Goal: Navigation & Orientation: Understand site structure

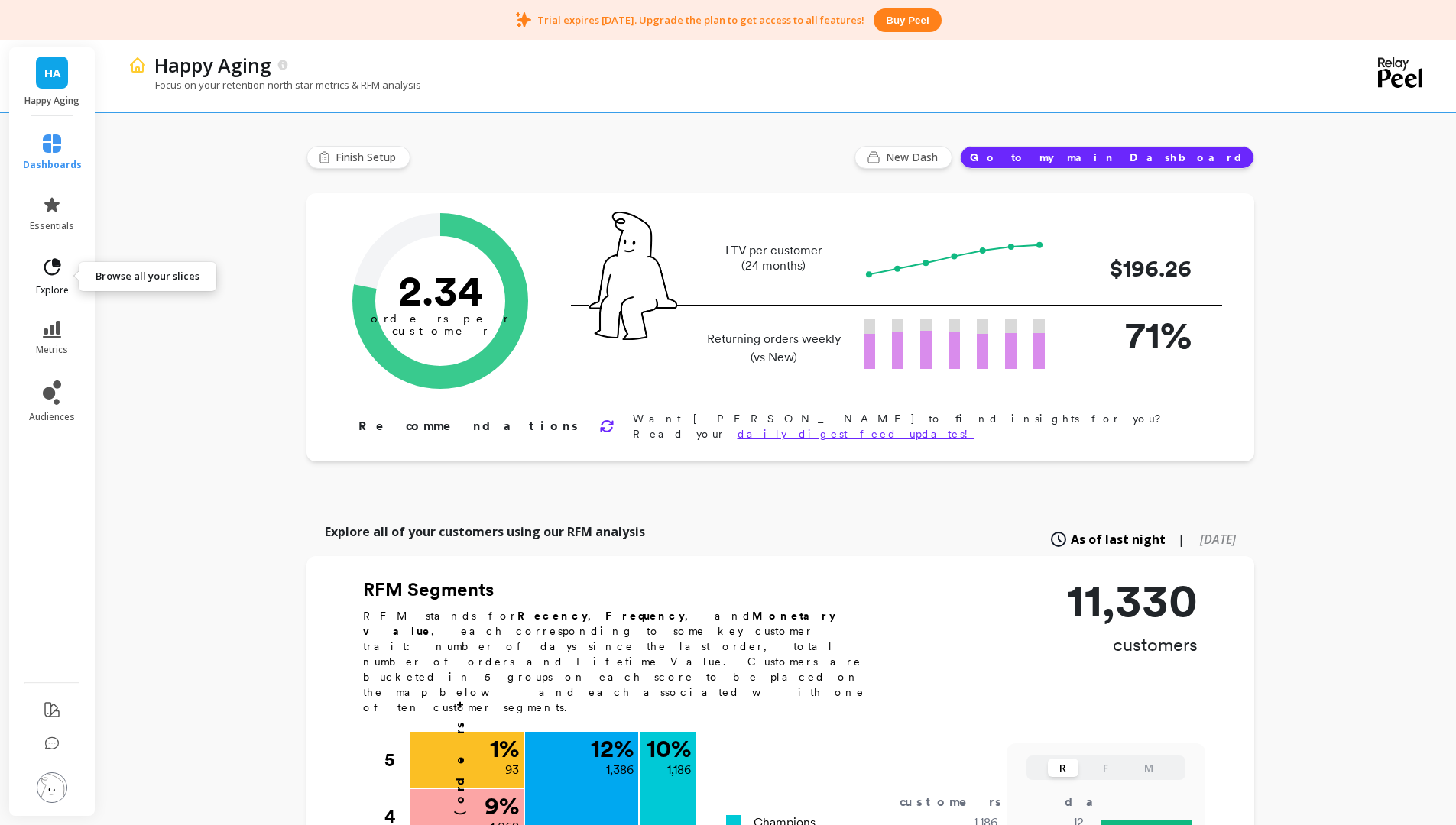
click at [46, 292] on span "explore" at bounding box center [52, 291] width 33 height 12
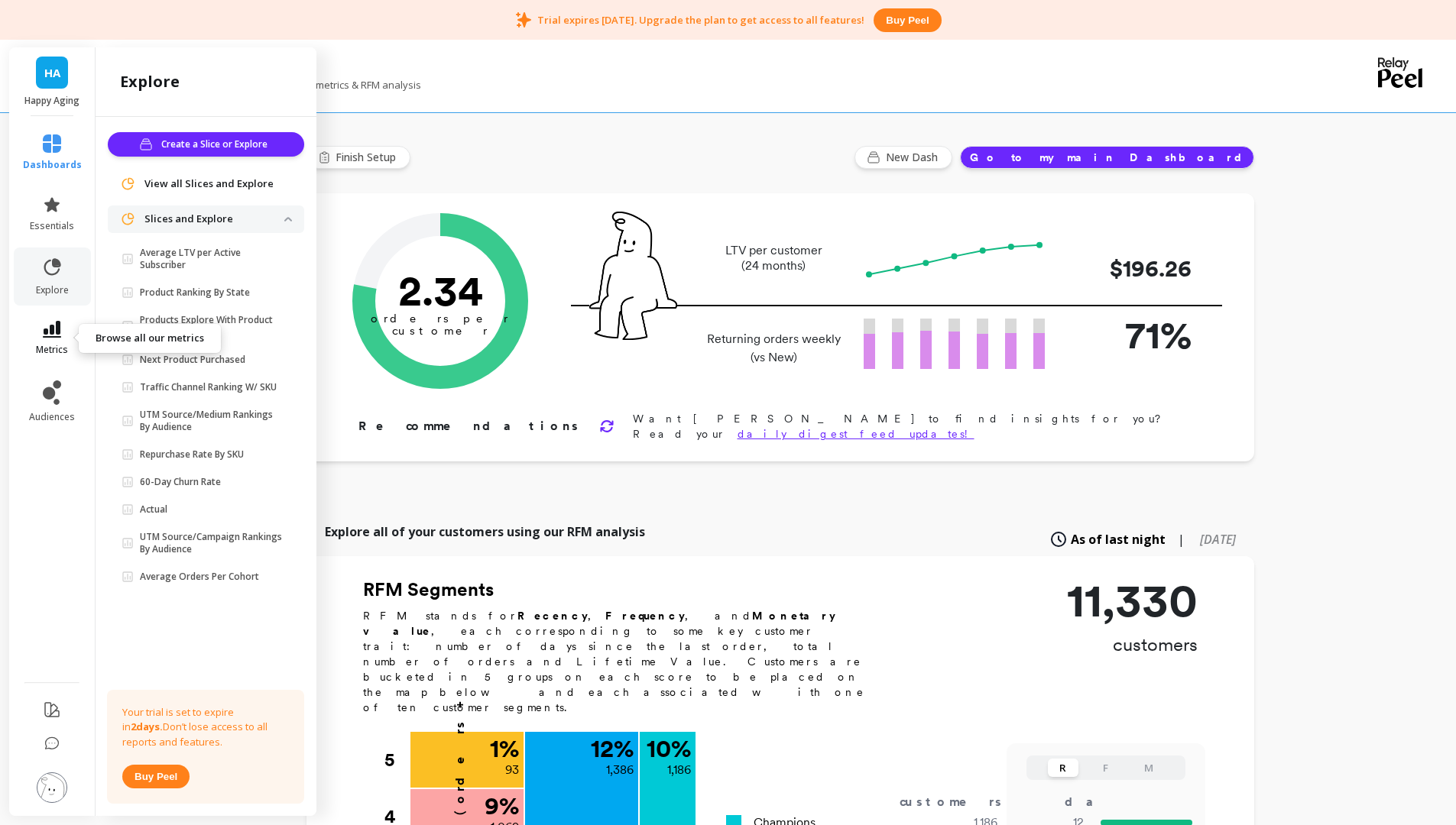
click at [46, 324] on icon at bounding box center [52, 329] width 19 height 17
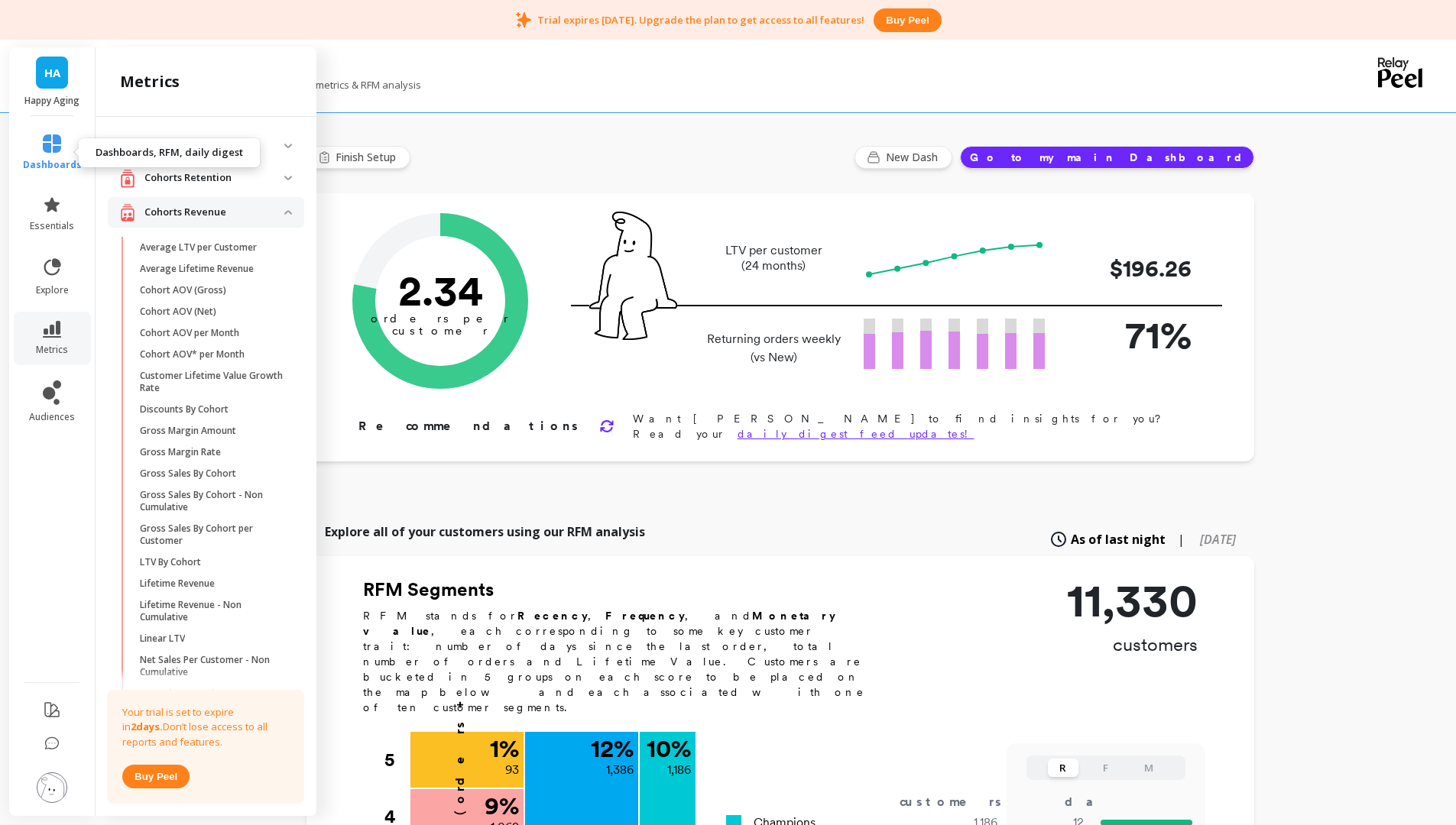
click at [51, 165] on span "dashboards" at bounding box center [52, 165] width 59 height 12
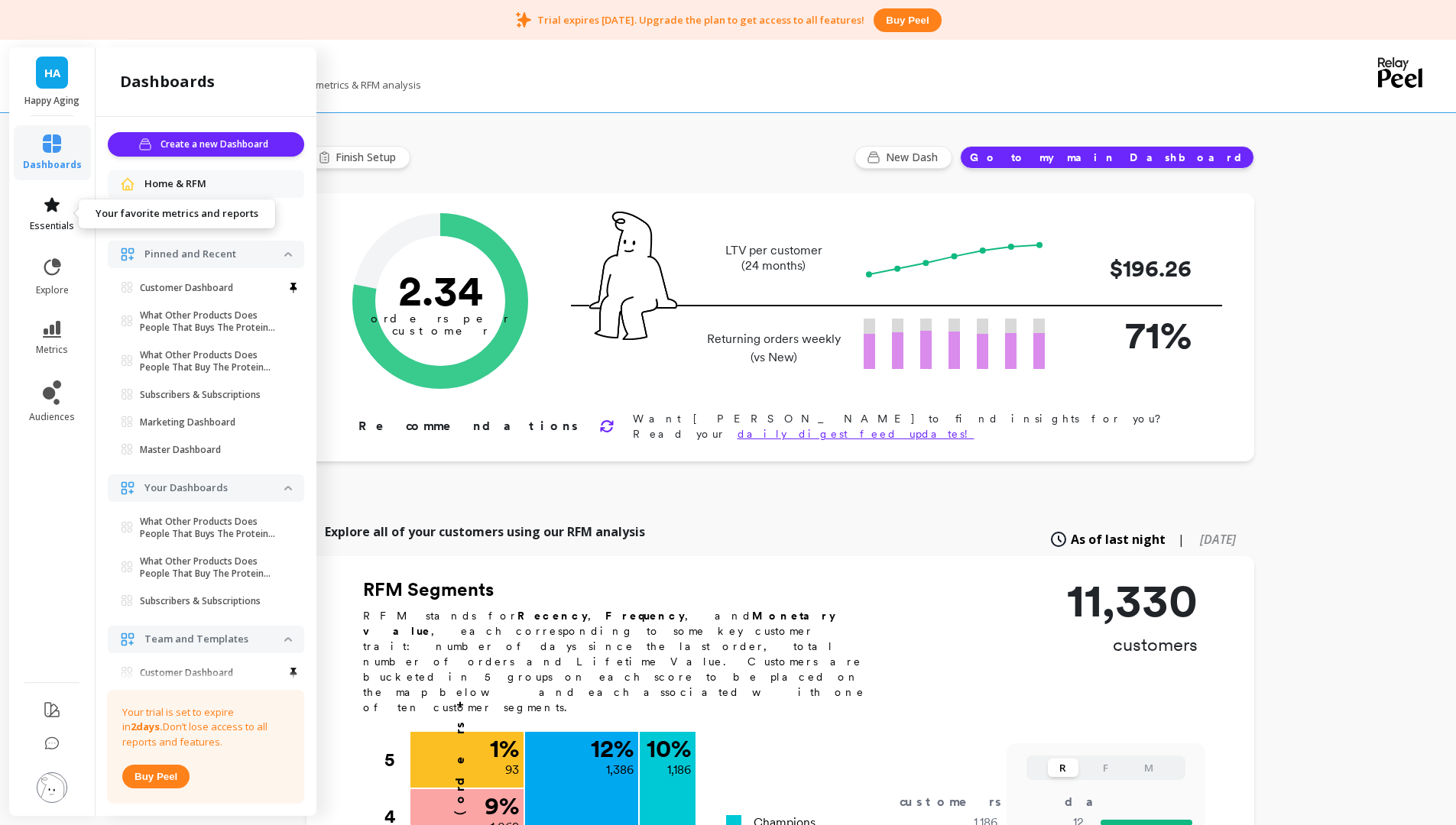
click at [48, 207] on icon at bounding box center [52, 204] width 15 height 15
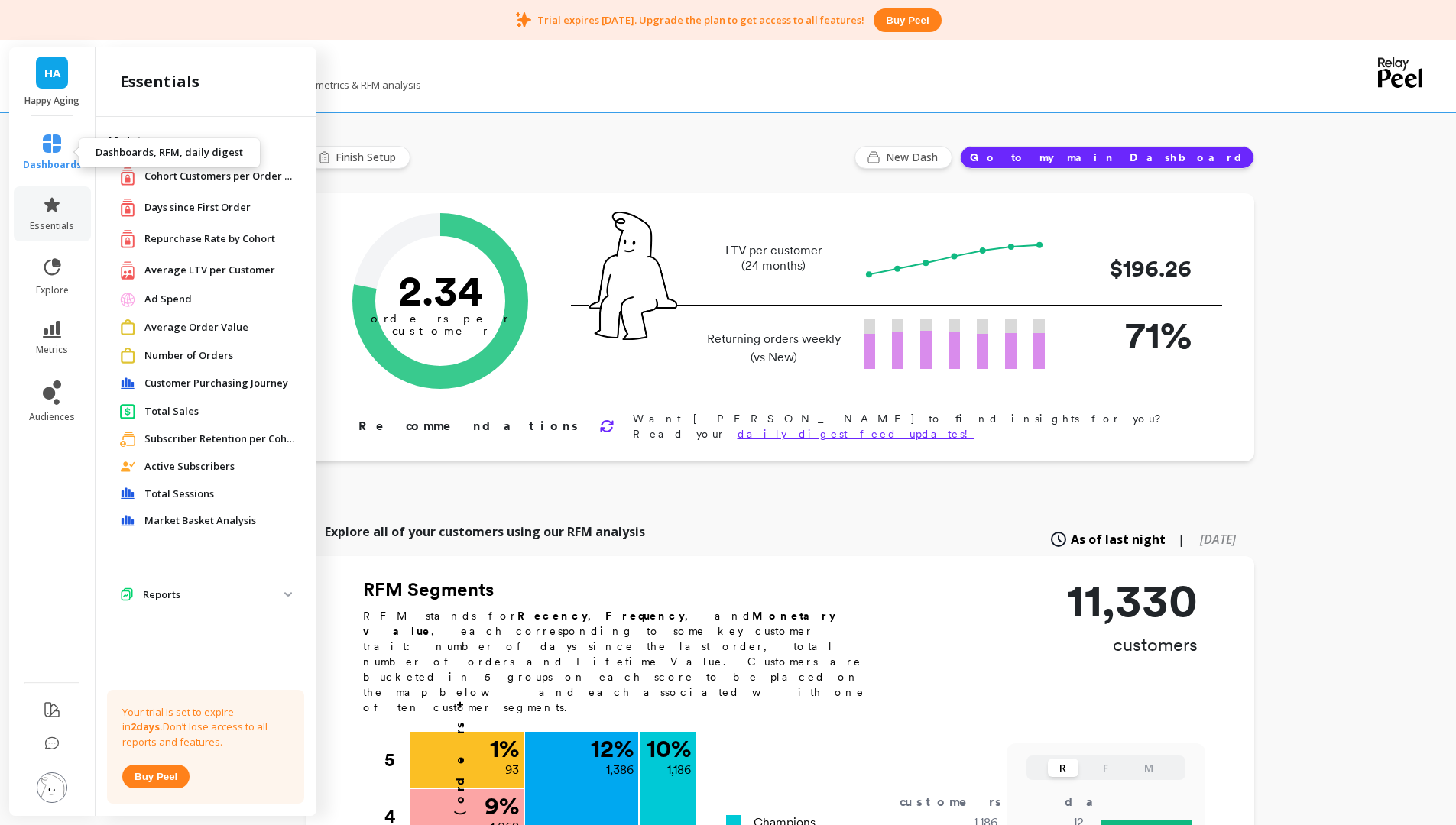
click at [49, 163] on span "dashboards" at bounding box center [52, 165] width 59 height 12
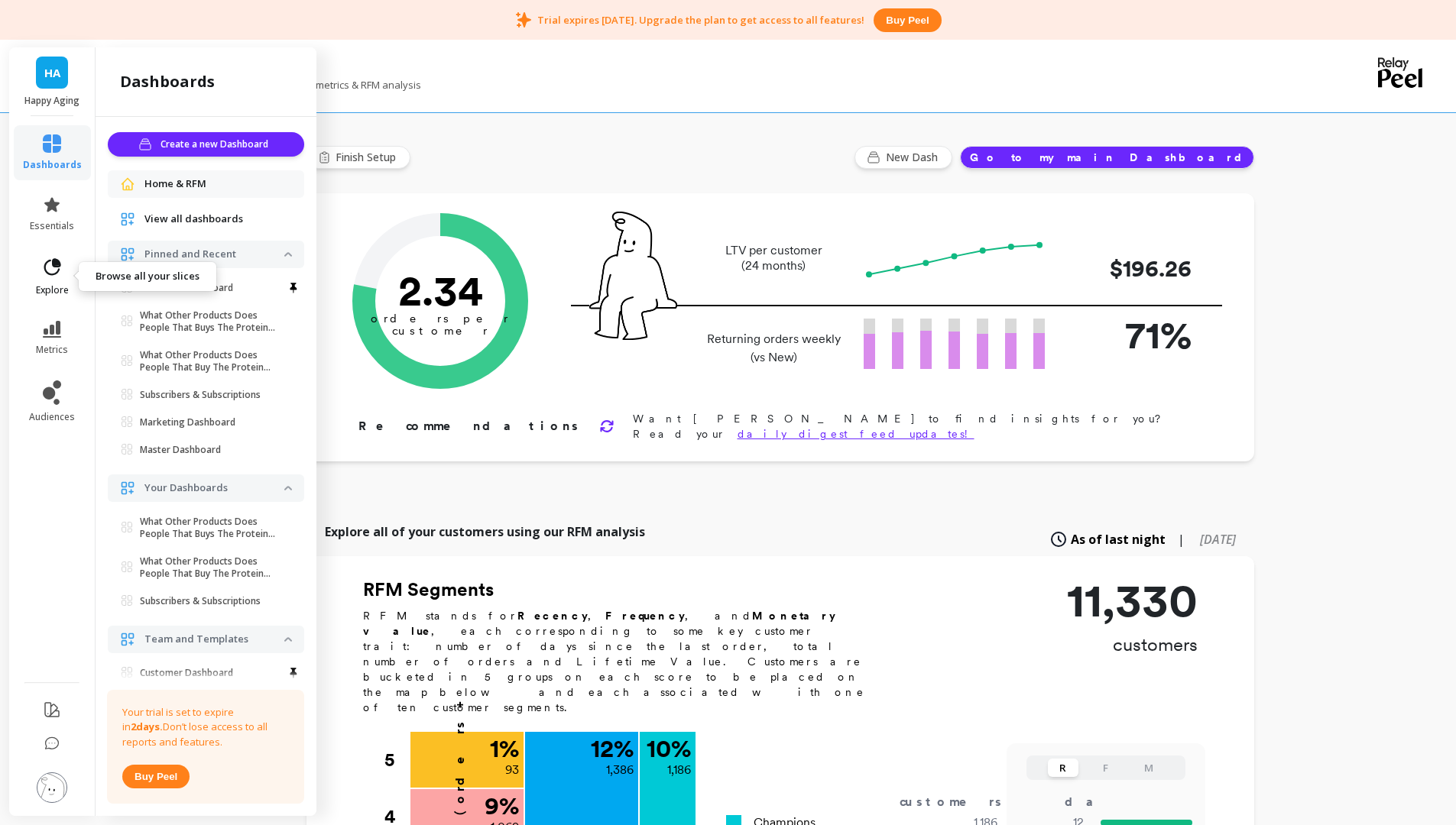
click at [44, 265] on icon at bounding box center [52, 267] width 17 height 17
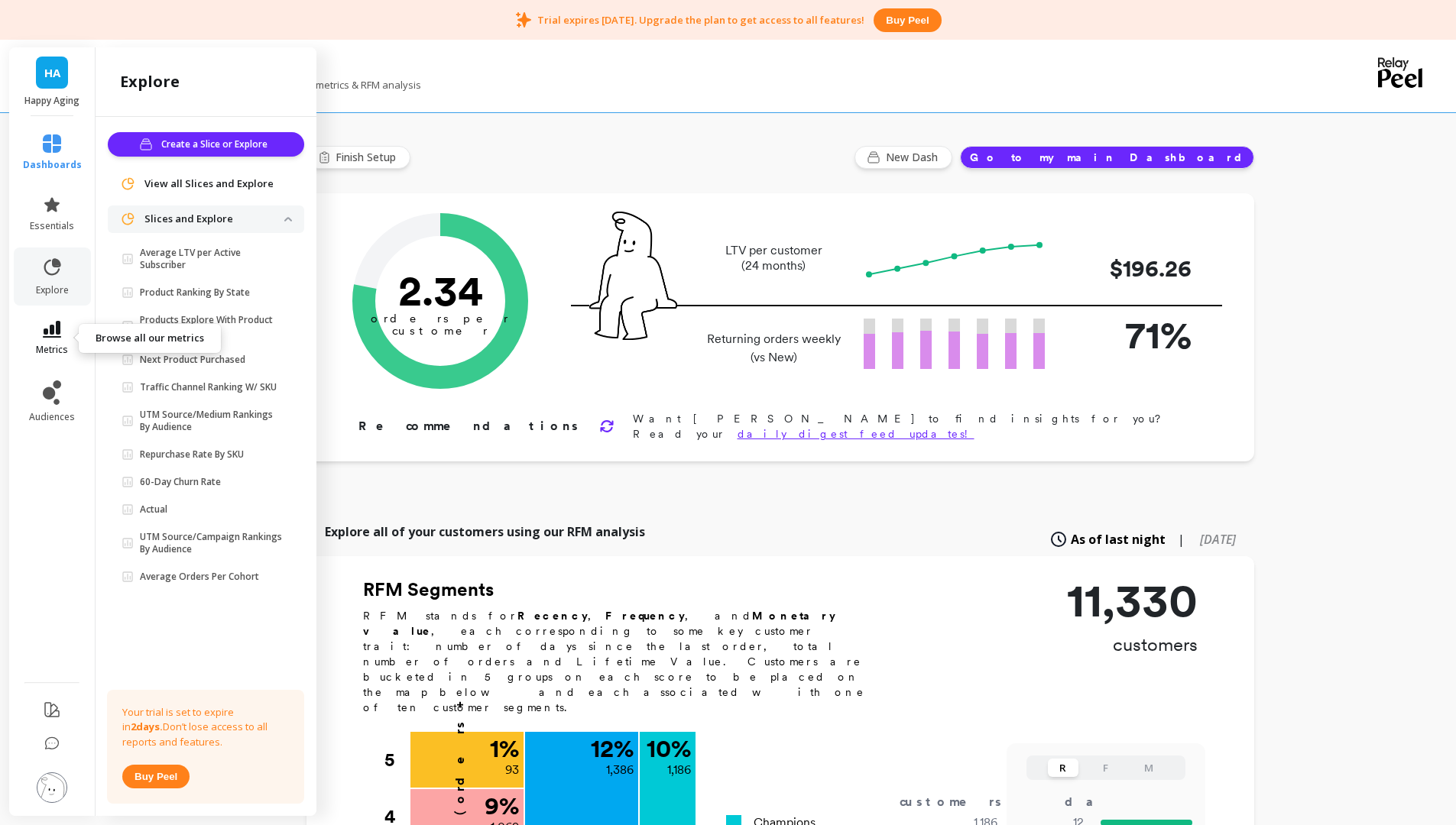
click at [42, 327] on link "metrics" at bounding box center [52, 338] width 59 height 35
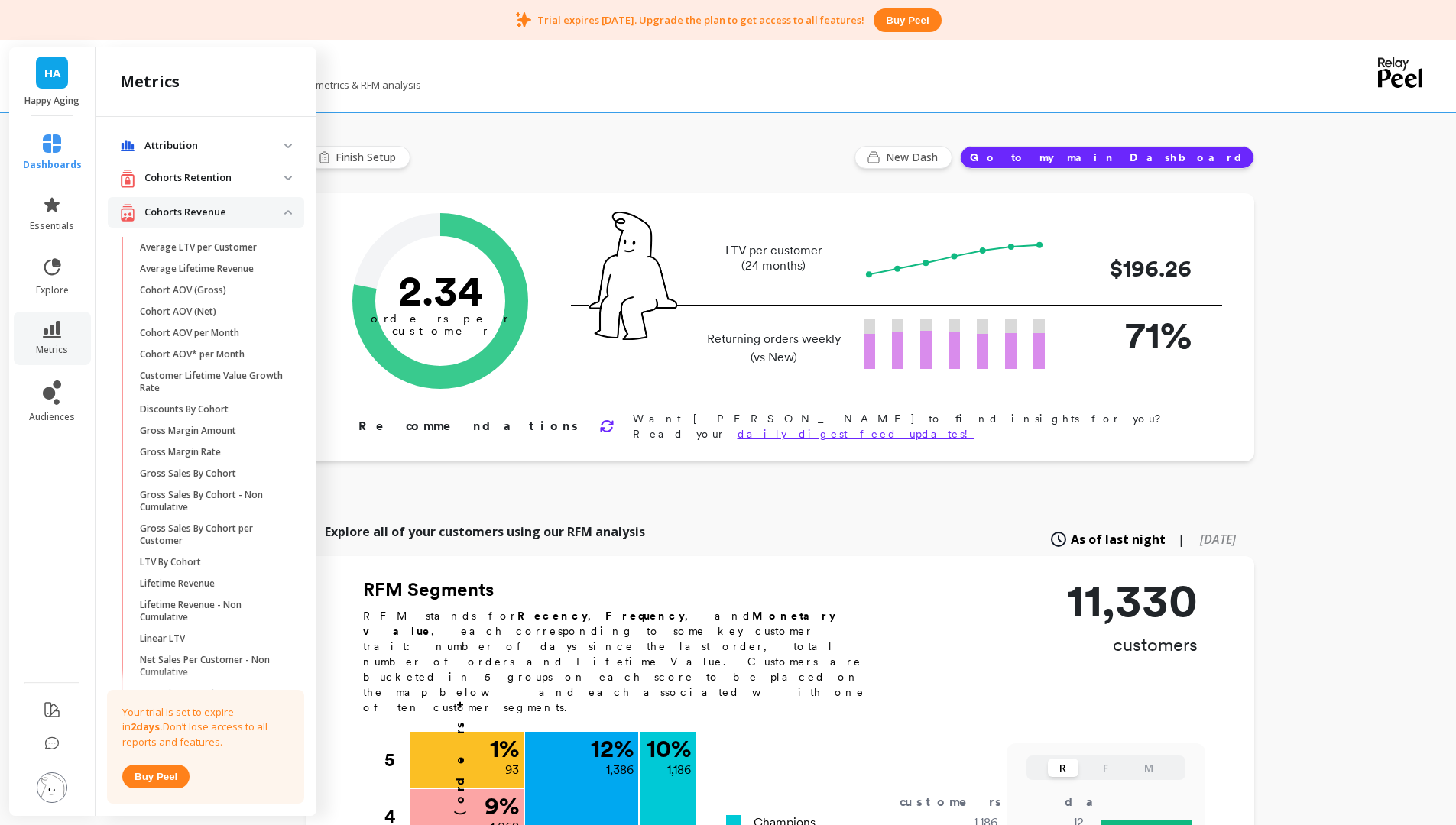
click at [35, 377] on li "audiences" at bounding box center [52, 402] width 77 height 61
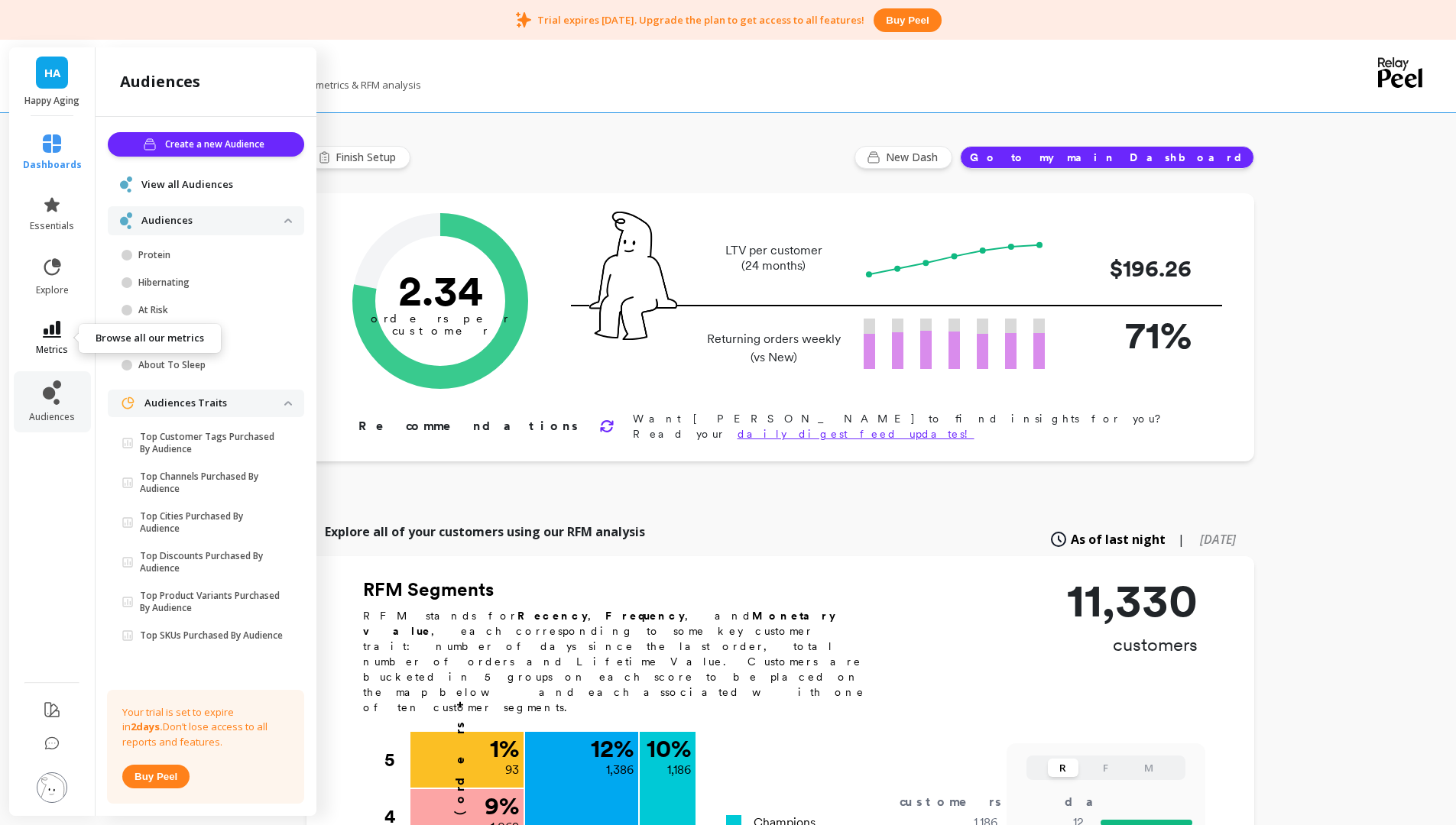
click at [35, 340] on link "metrics" at bounding box center [52, 338] width 59 height 35
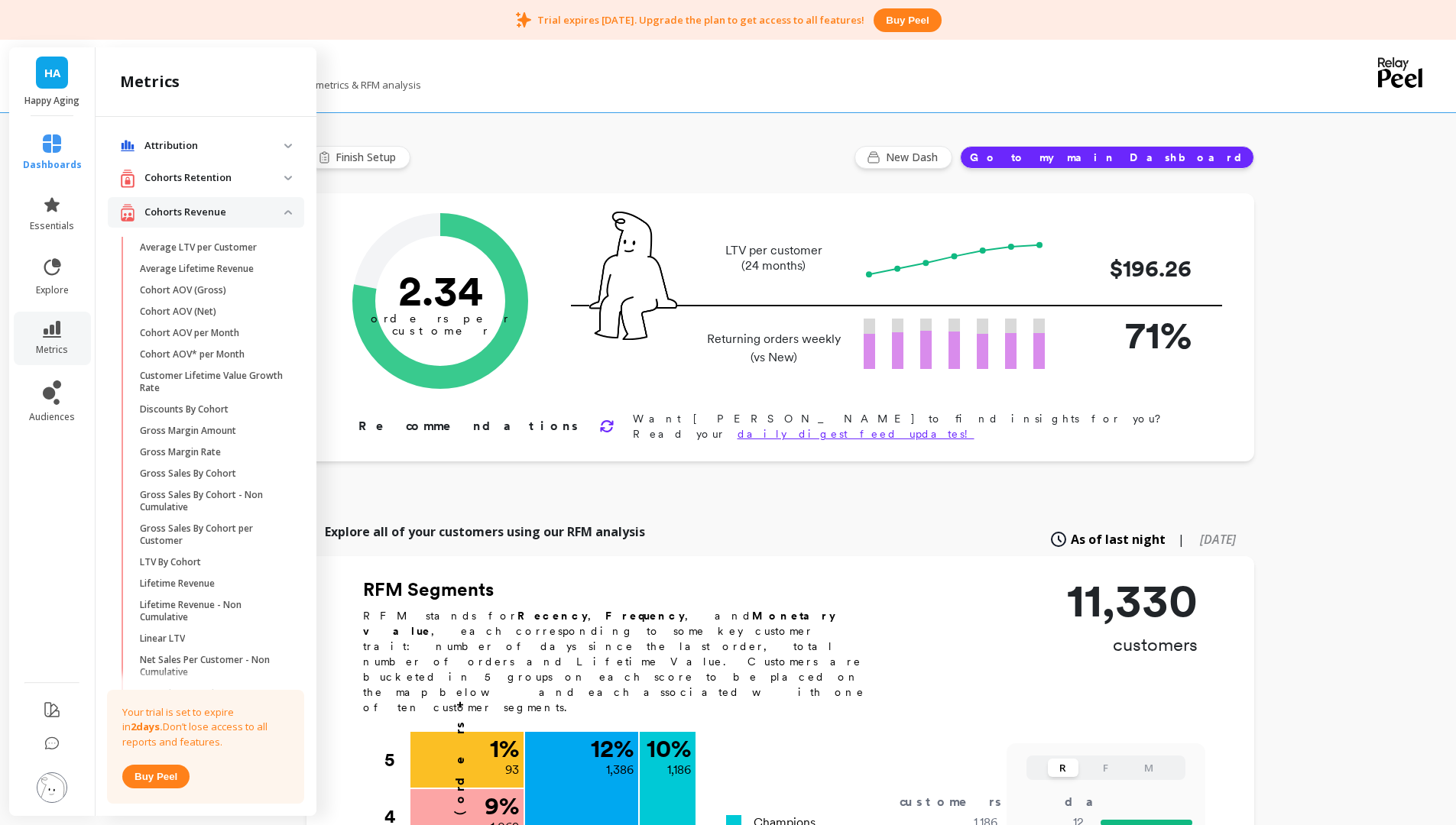
click at [56, 70] on span "HA" at bounding box center [52, 72] width 16 height 18
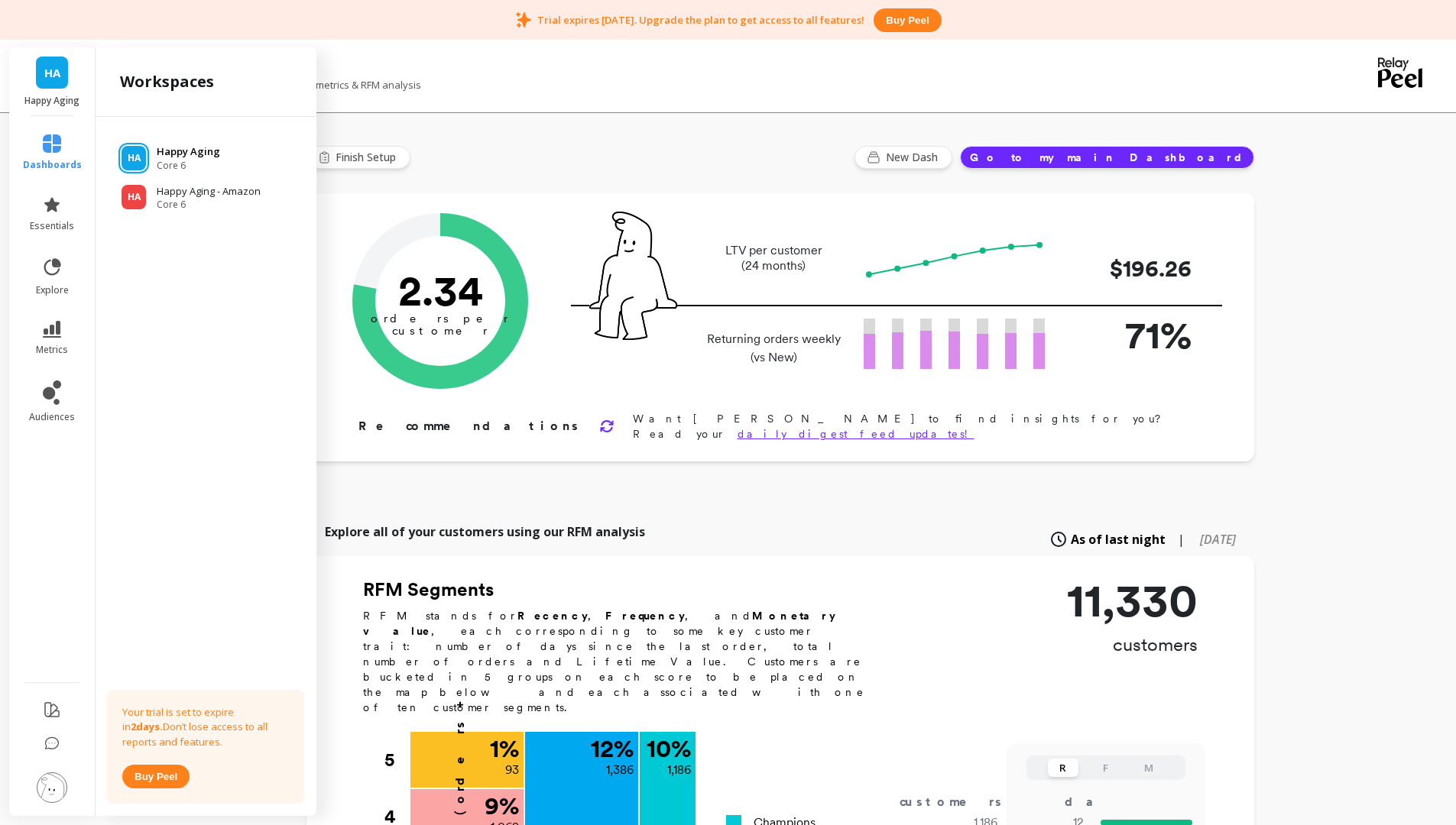
click at [167, 146] on p "Happy Aging" at bounding box center [188, 152] width 63 height 15
click at [134, 159] on span "HA" at bounding box center [133, 158] width 13 height 12
